Goal: Transaction & Acquisition: Purchase product/service

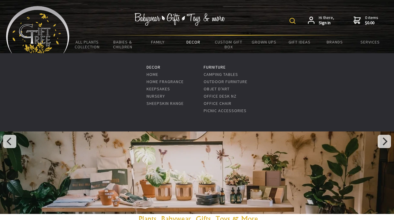
click at [192, 42] on link "Decor" at bounding box center [193, 42] width 35 height 13
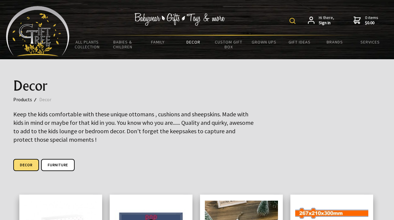
click at [292, 18] on img at bounding box center [293, 21] width 6 height 6
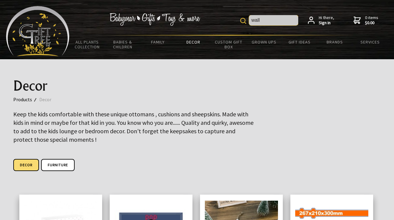
type input "wall"
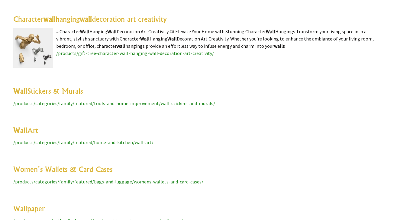
scroll to position [2021, 0]
